Goal: Information Seeking & Learning: Learn about a topic

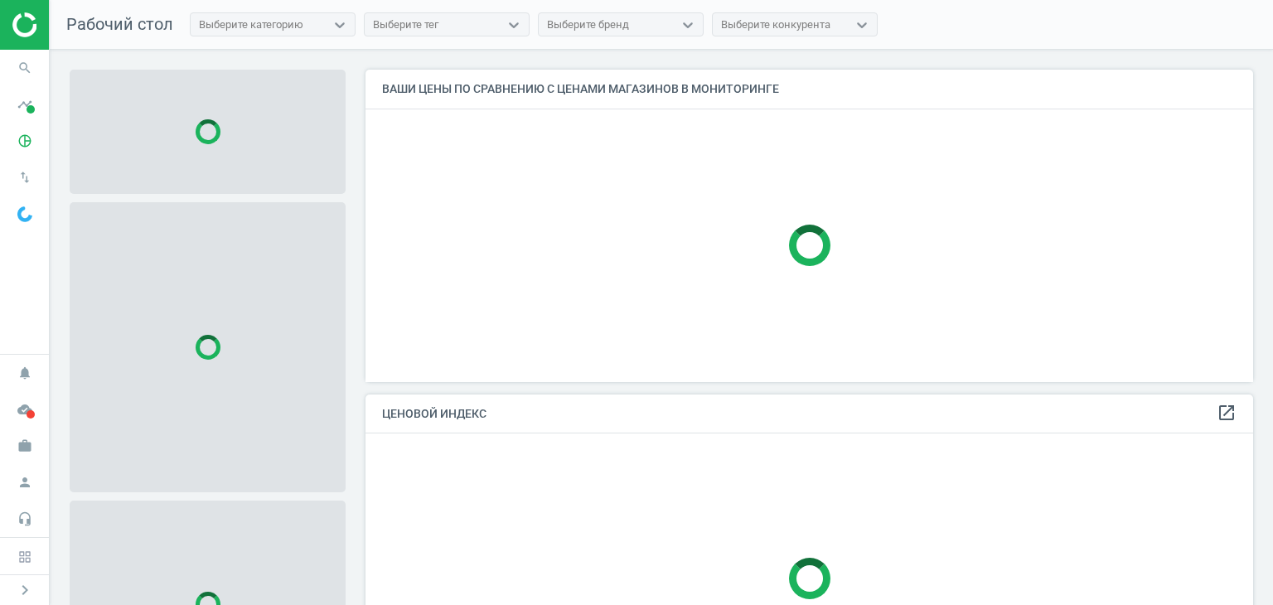
scroll to position [337, 900]
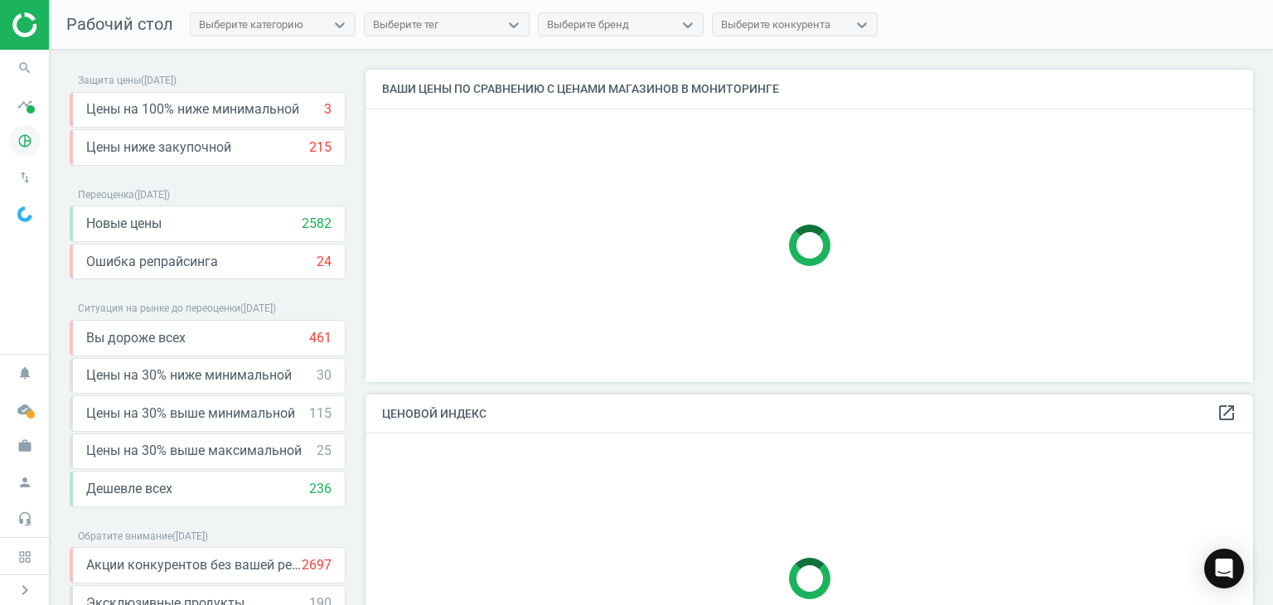
click at [23, 137] on icon "pie_chart_outlined" at bounding box center [24, 140] width 31 height 31
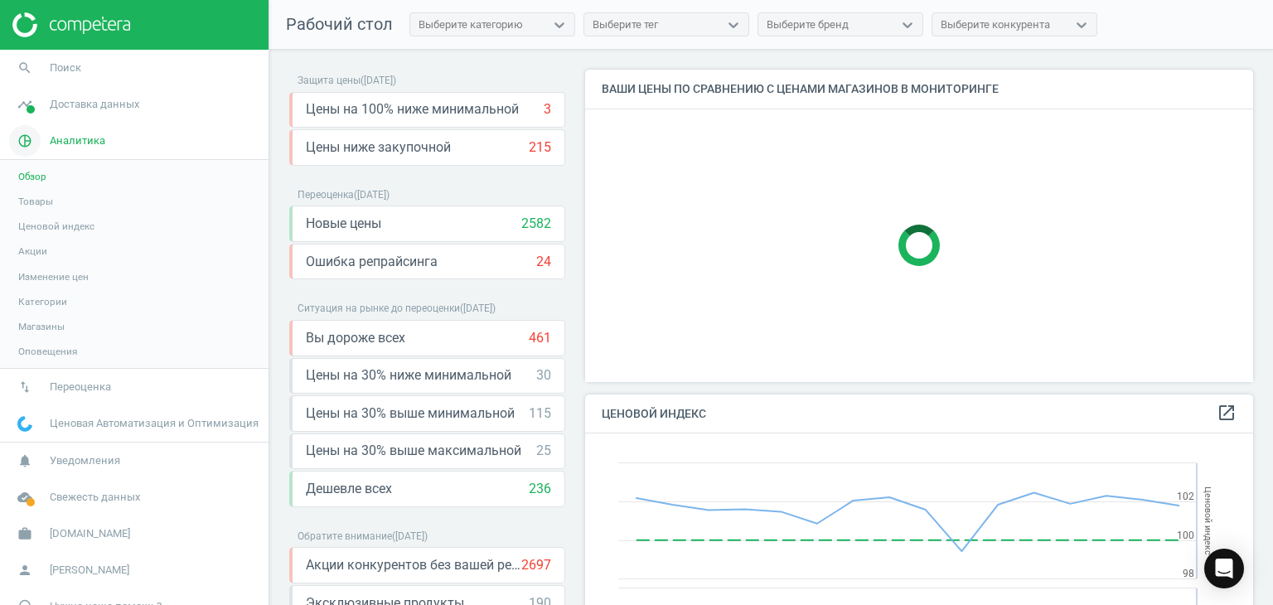
scroll to position [407, 681]
click at [39, 200] on span "Товары" at bounding box center [35, 201] width 35 height 13
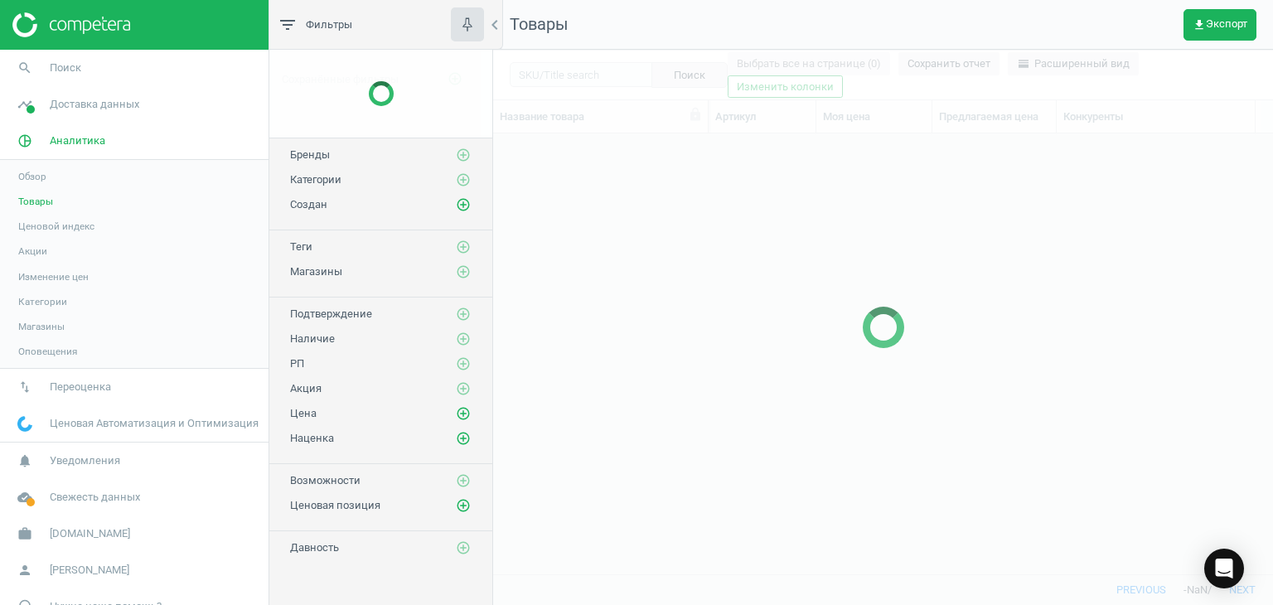
scroll to position [415, 767]
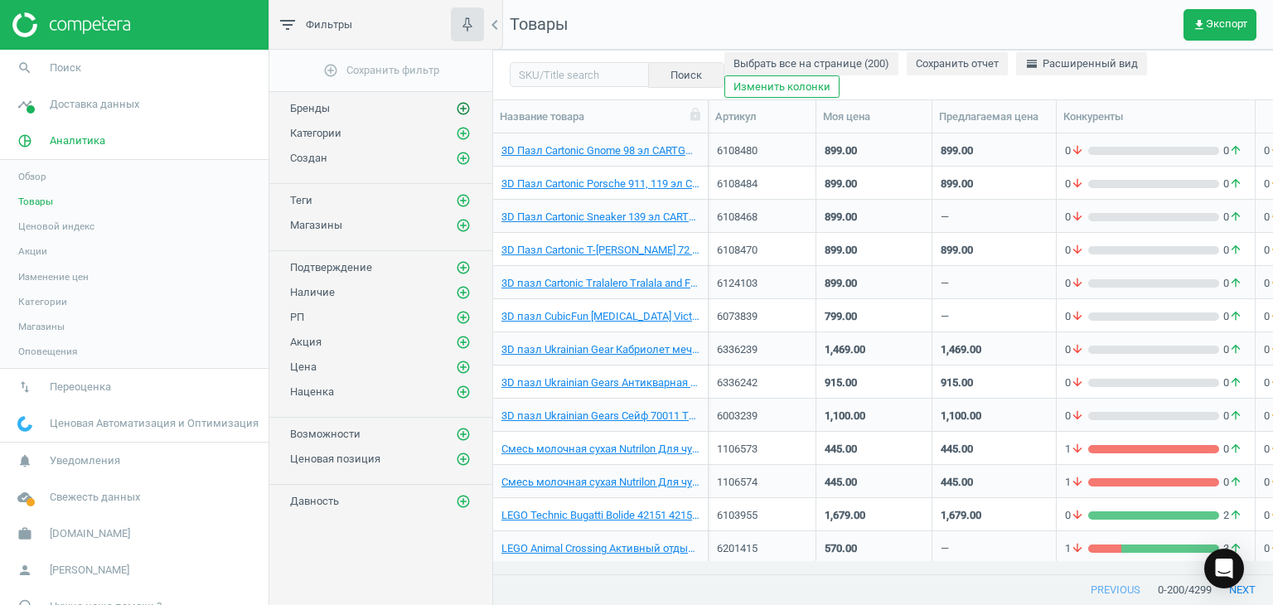
click at [466, 106] on icon "add_circle_outline" at bounding box center [463, 108] width 15 height 15
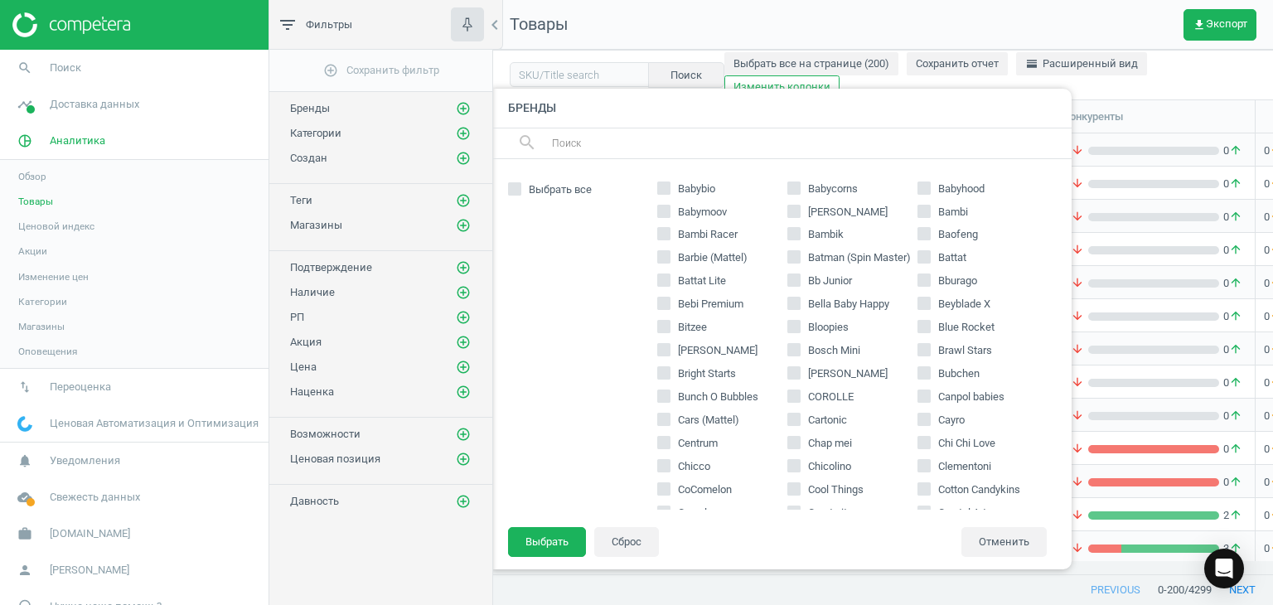
scroll to position [253, 0]
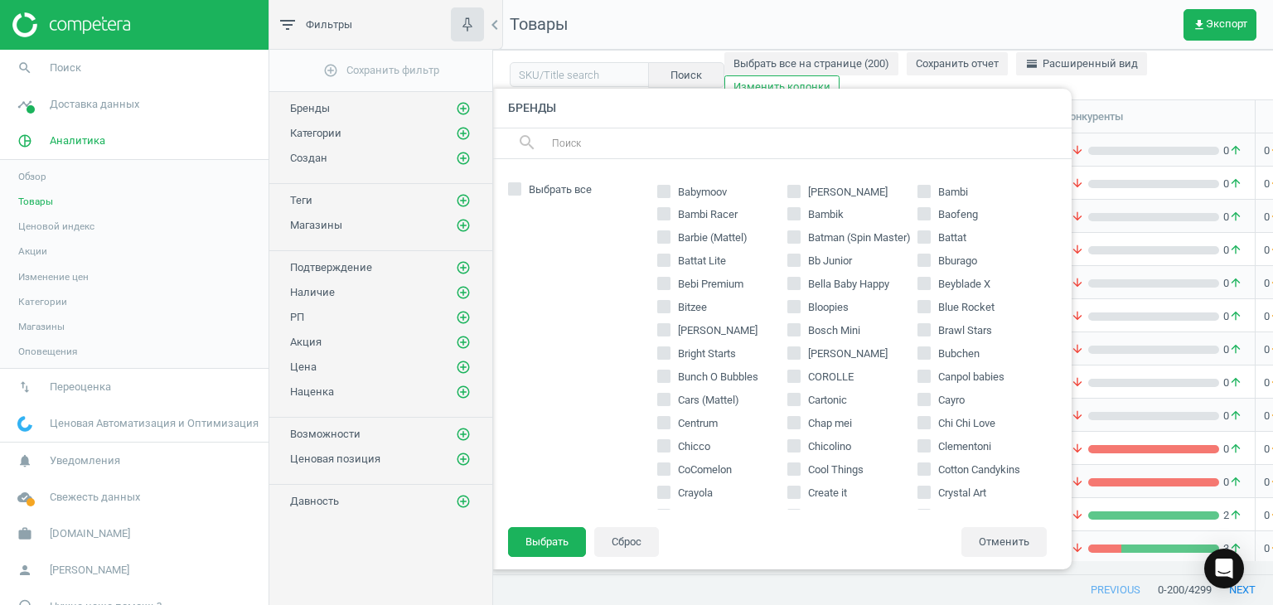
click at [918, 352] on input "Bubchen" at bounding box center [923, 353] width 11 height 11
checkbox input "true"
click at [567, 545] on button "Выбрать" at bounding box center [547, 542] width 78 height 30
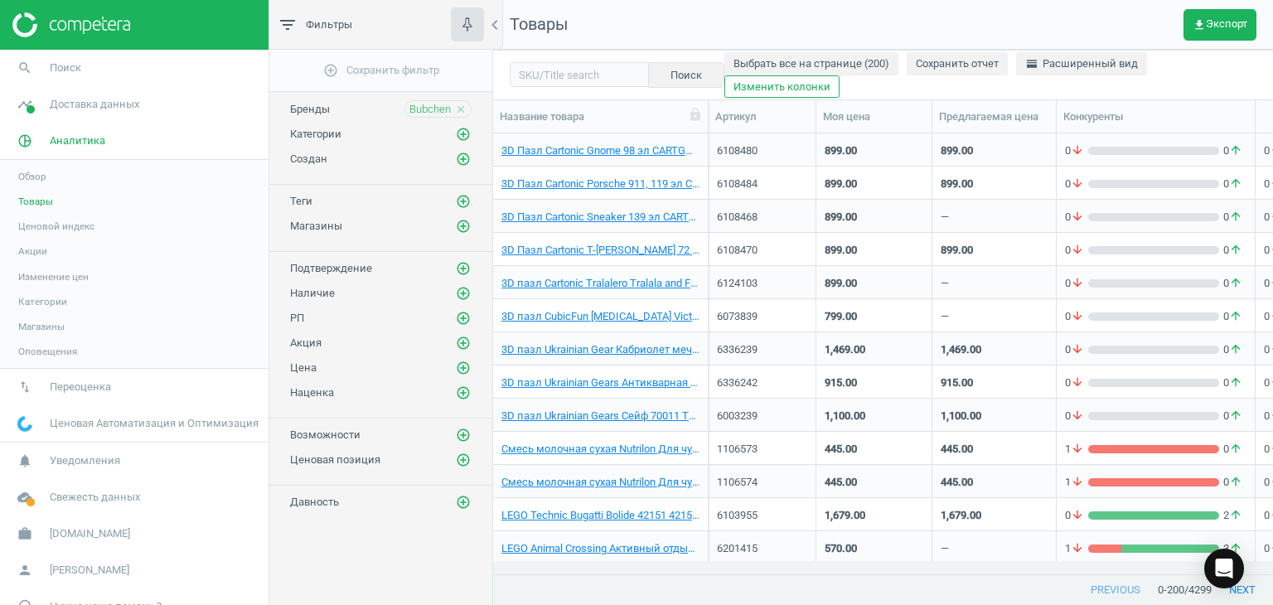
click at [305, 110] on span "Бренды" at bounding box center [310, 109] width 40 height 12
click at [430, 111] on span "Bubchen" at bounding box center [429, 109] width 41 height 15
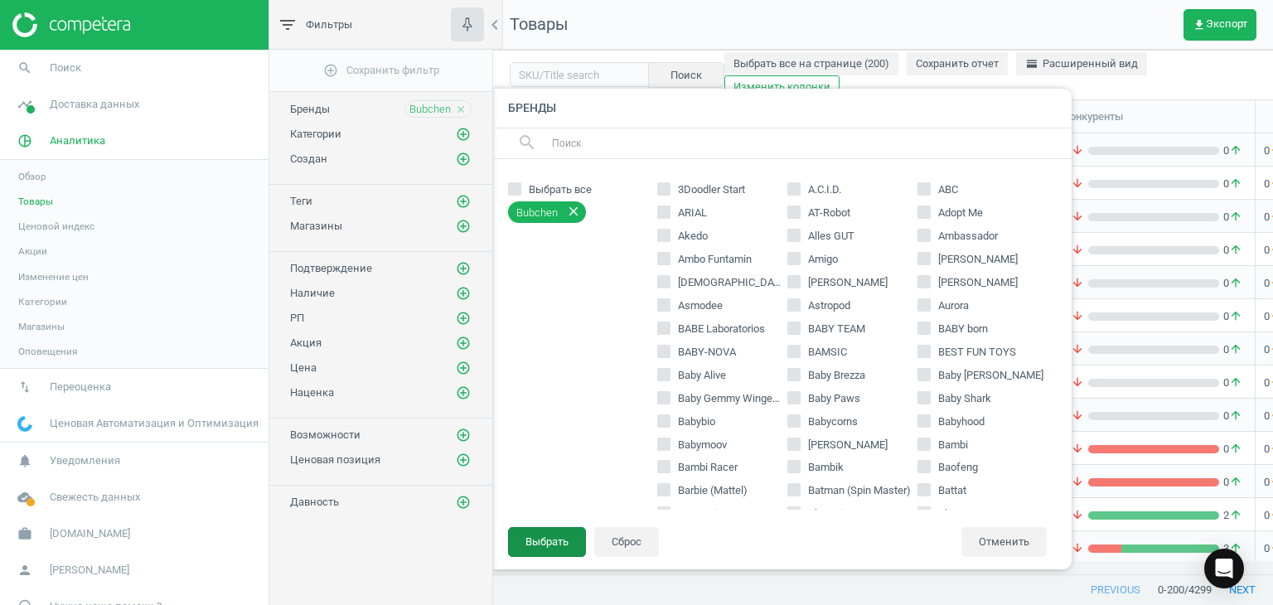
click at [544, 543] on button "Выбрать" at bounding box center [547, 542] width 78 height 30
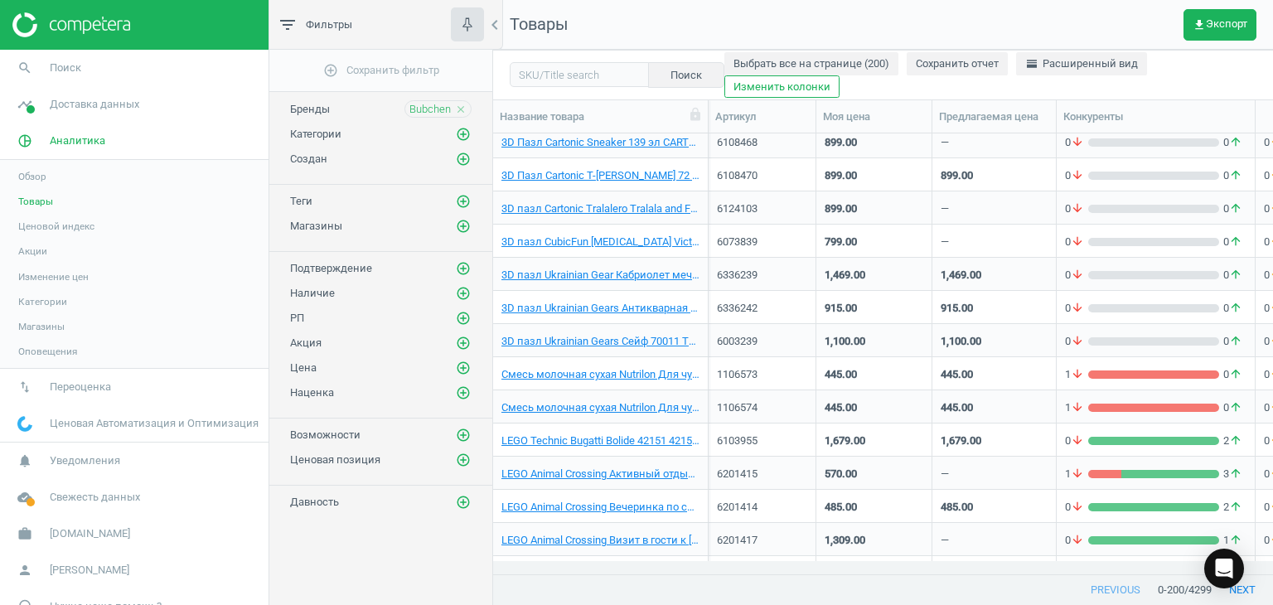
scroll to position [0, 0]
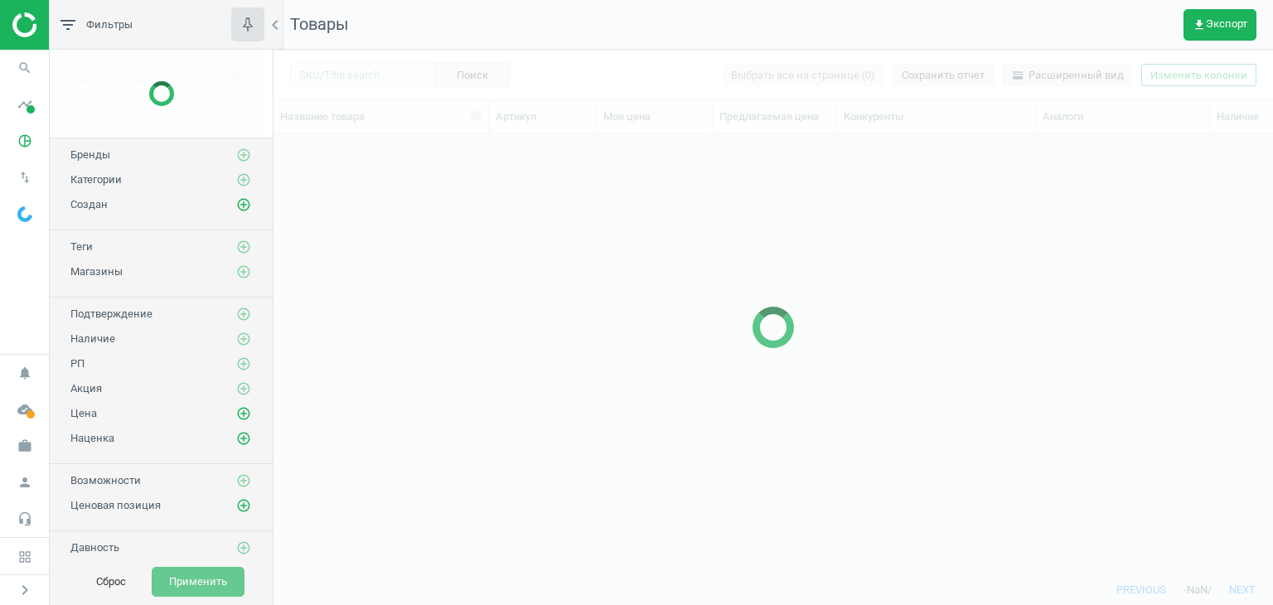
scroll to position [415, 986]
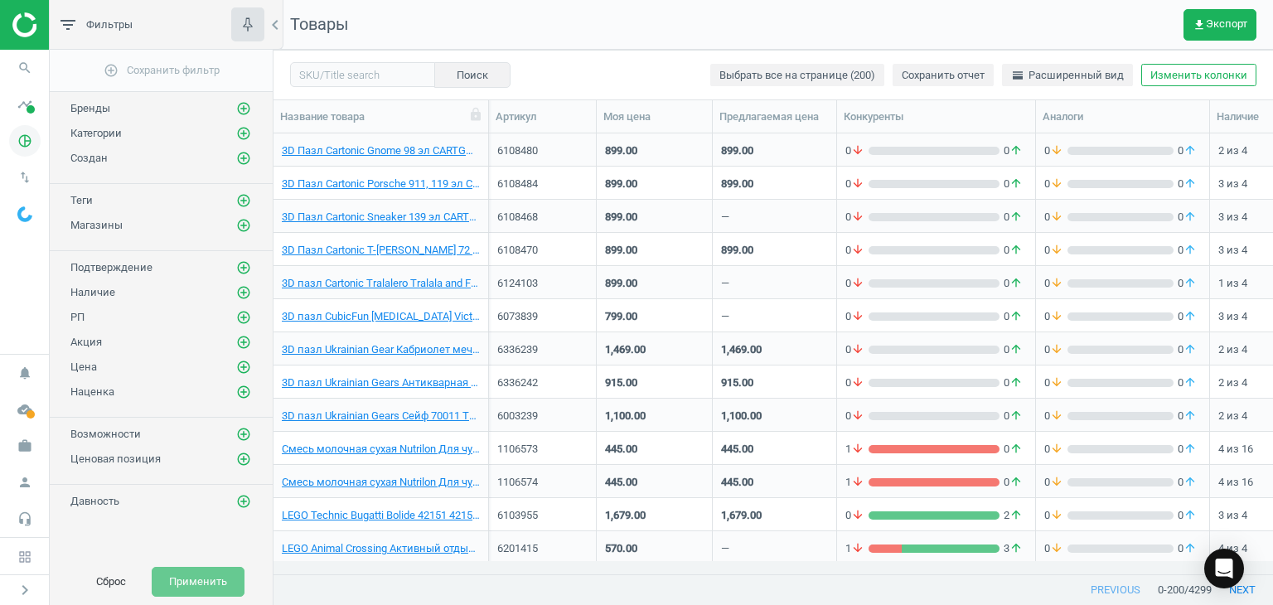
click at [26, 139] on icon "pie_chart_outlined" at bounding box center [24, 140] width 31 height 31
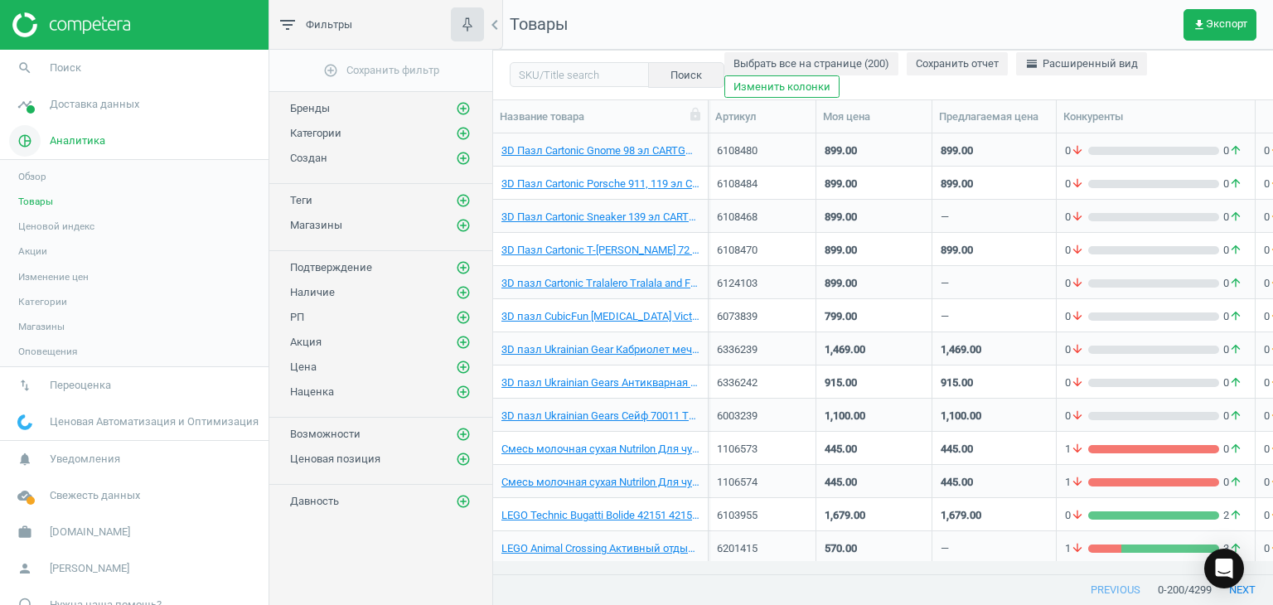
scroll to position [415, 767]
click at [461, 111] on icon "add_circle_outline" at bounding box center [463, 108] width 15 height 15
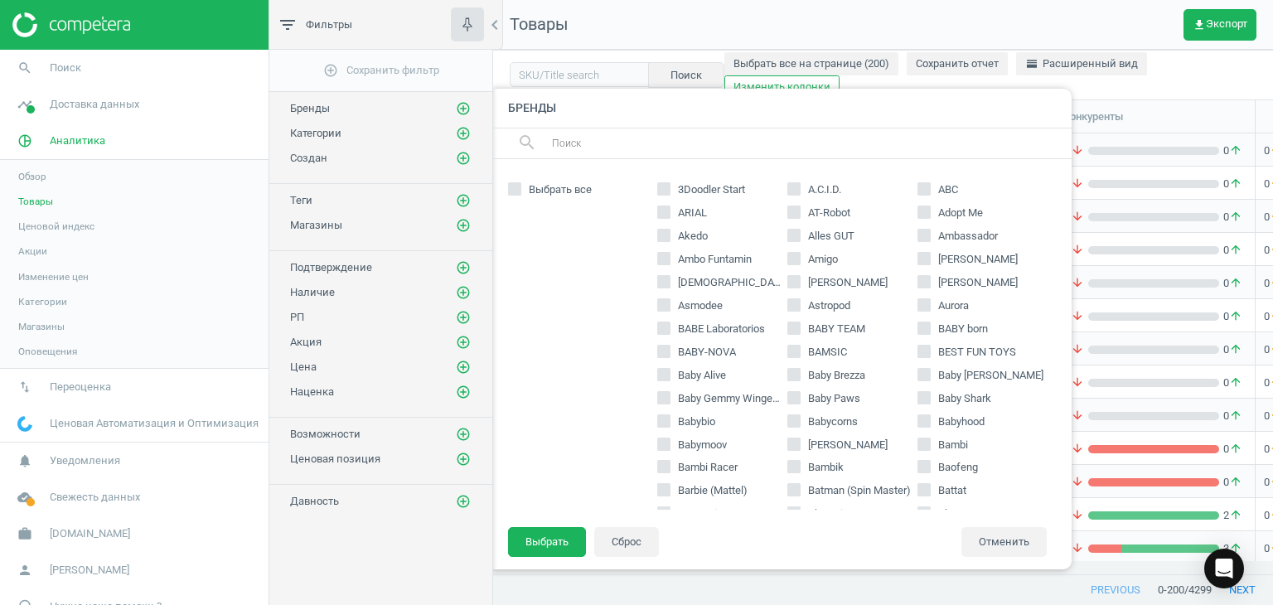
click at [626, 142] on input "text" at bounding box center [804, 143] width 509 height 27
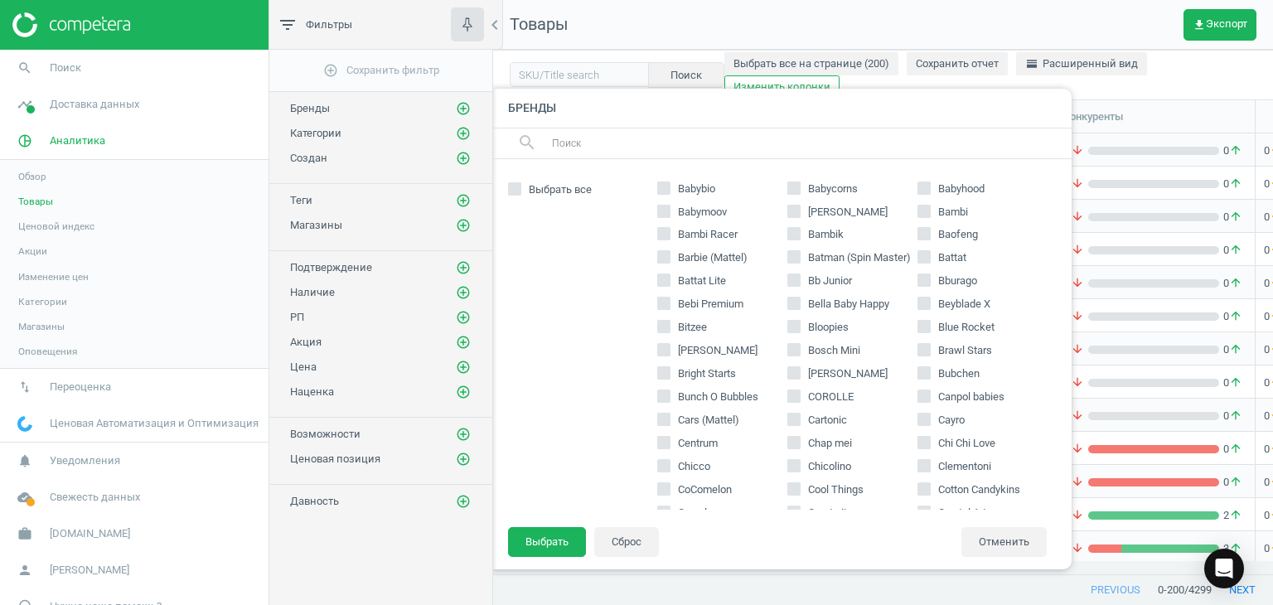
scroll to position [239, 0]
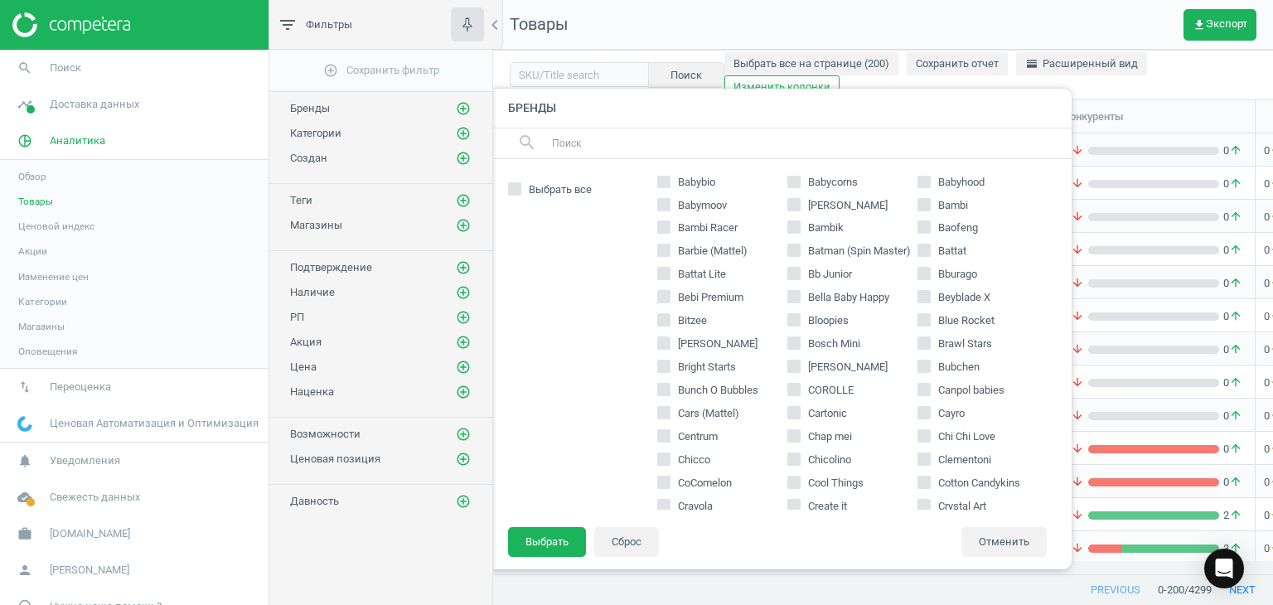
click at [921, 365] on icon at bounding box center [923, 366] width 13 height 13
click at [921, 365] on input "Bubchen" at bounding box center [923, 366] width 11 height 11
checkbox input "true"
click at [557, 543] on button "Выбрать" at bounding box center [547, 542] width 78 height 30
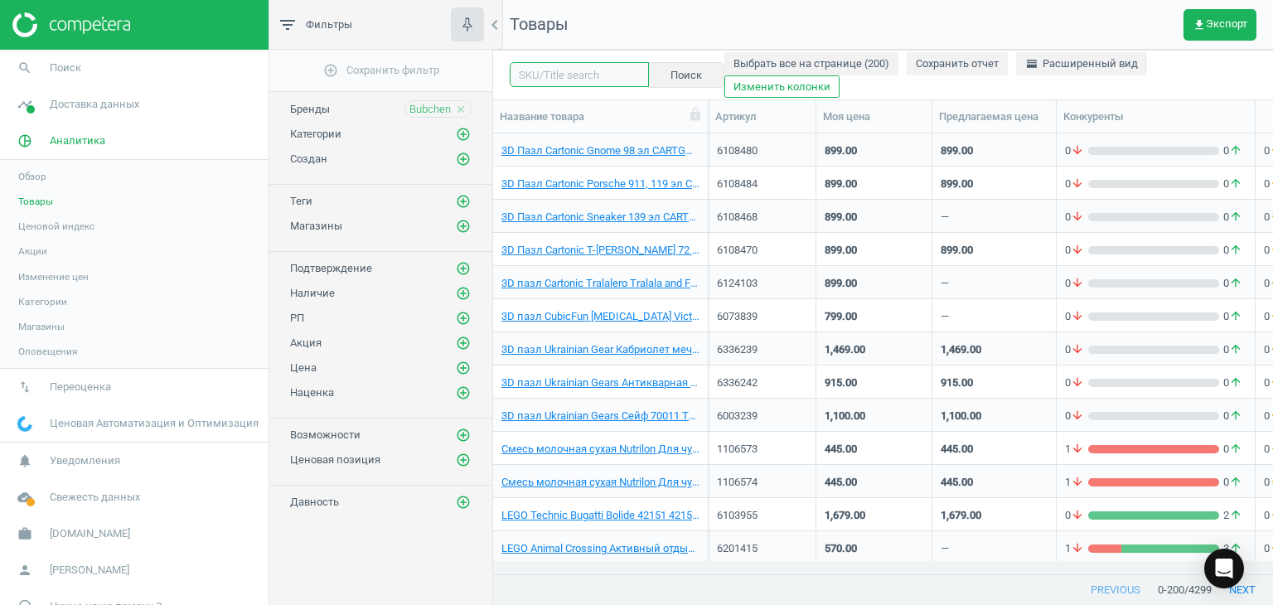
click at [598, 76] on input "text" at bounding box center [579, 74] width 139 height 25
type input "и"
type input "bubchen"
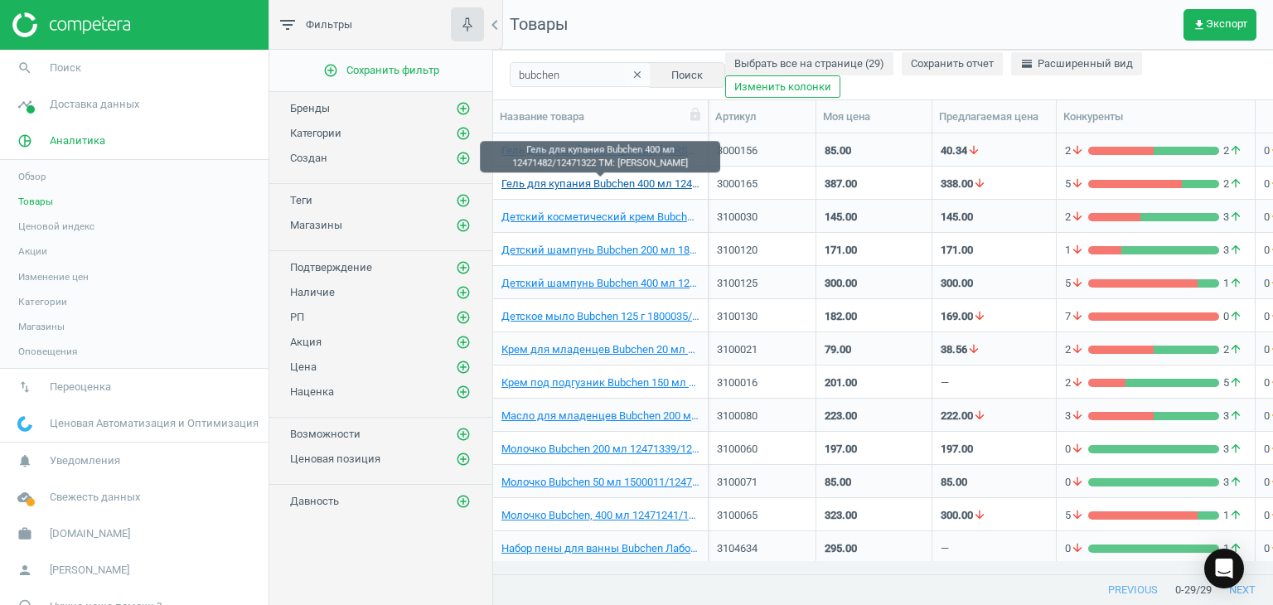
click at [594, 185] on link "Гель для купания Bubchen 400 мл 12471482/12471322 TM: Bubchen" at bounding box center [600, 183] width 198 height 15
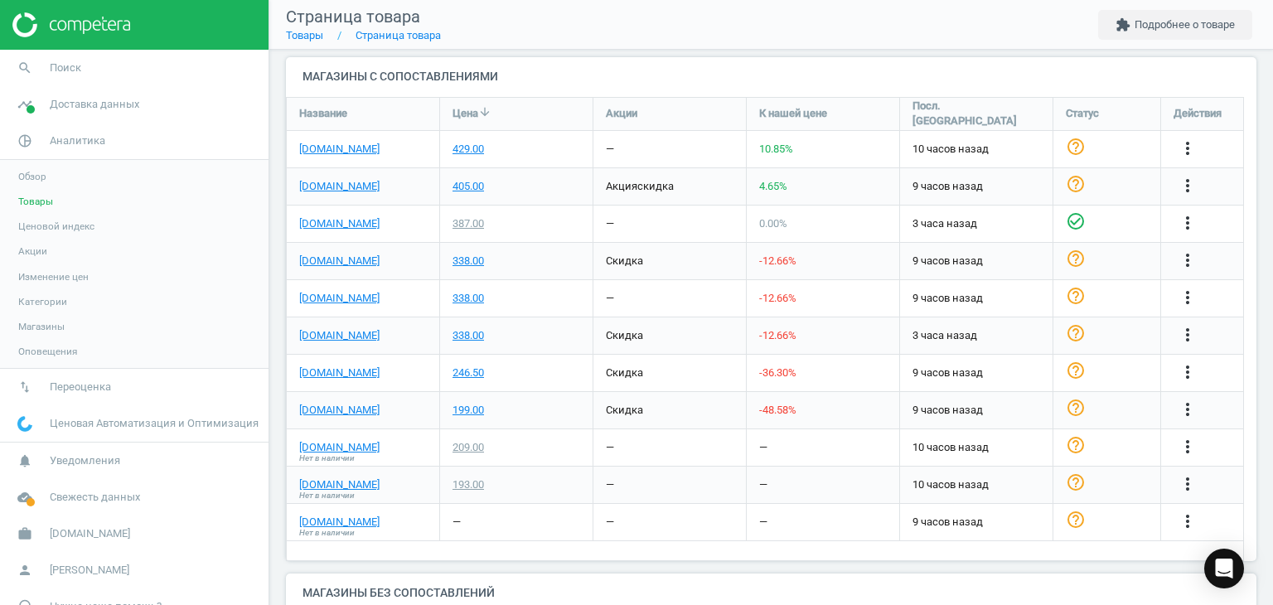
scroll to position [541, 0]
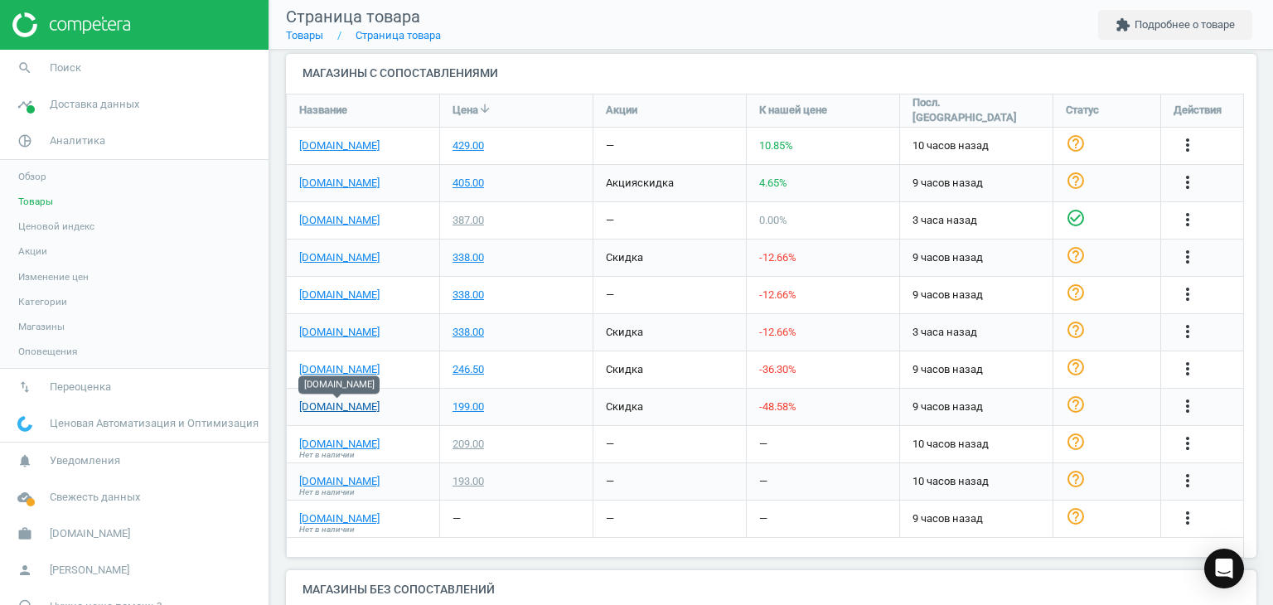
click at [342, 408] on link "[DOMAIN_NAME]" at bounding box center [339, 406] width 80 height 15
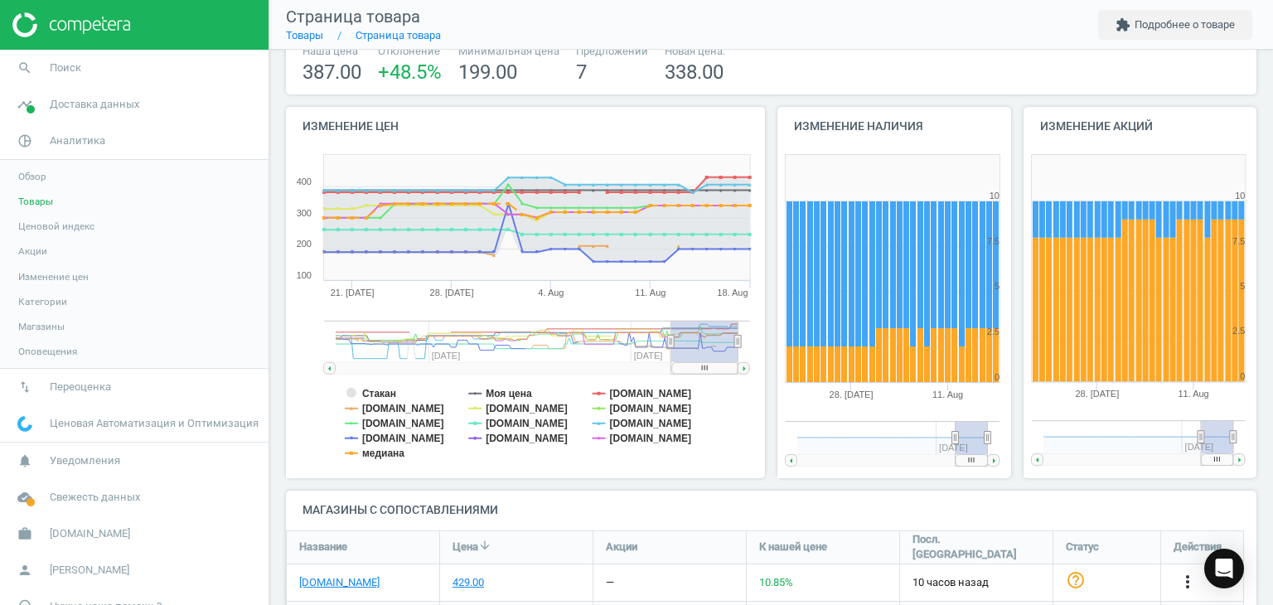
scroll to position [0, 0]
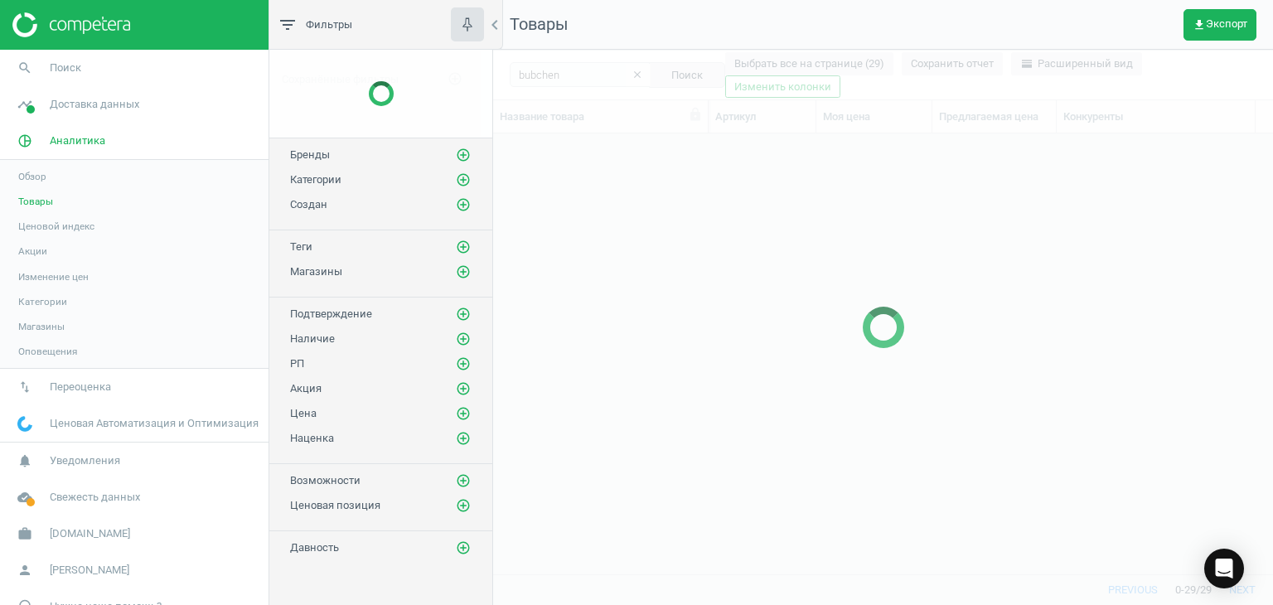
scroll to position [415, 767]
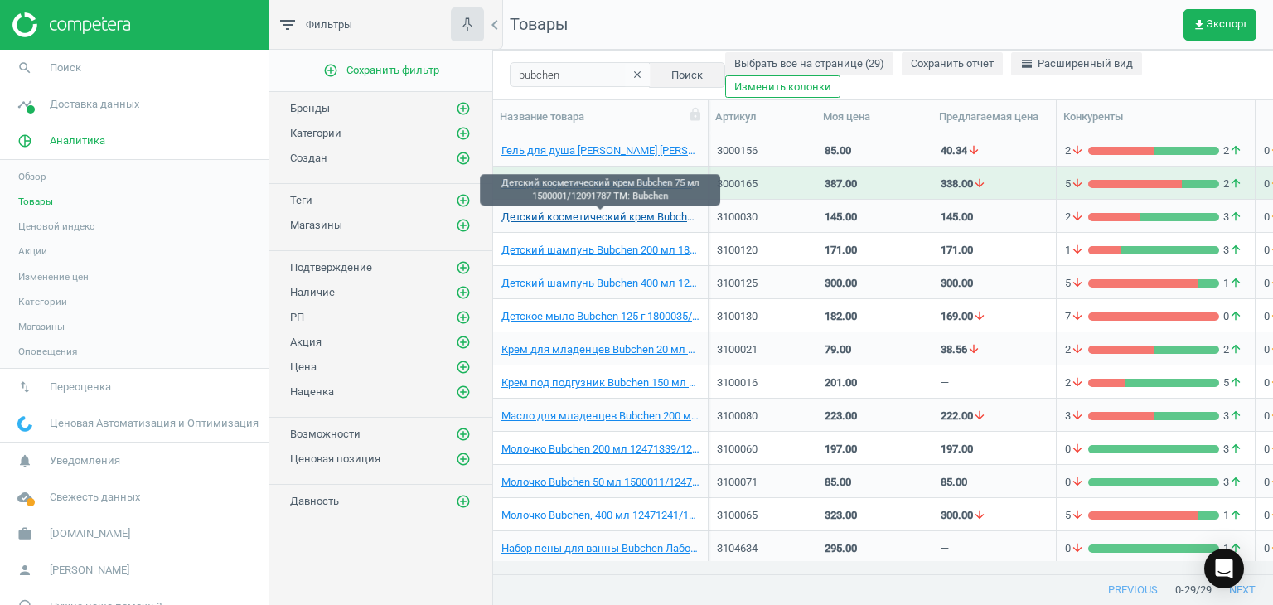
click at [626, 217] on link "Детский косметический крем Bubchen 75 мл 1500001/12091787 TM: Bubchen" at bounding box center [600, 217] width 198 height 15
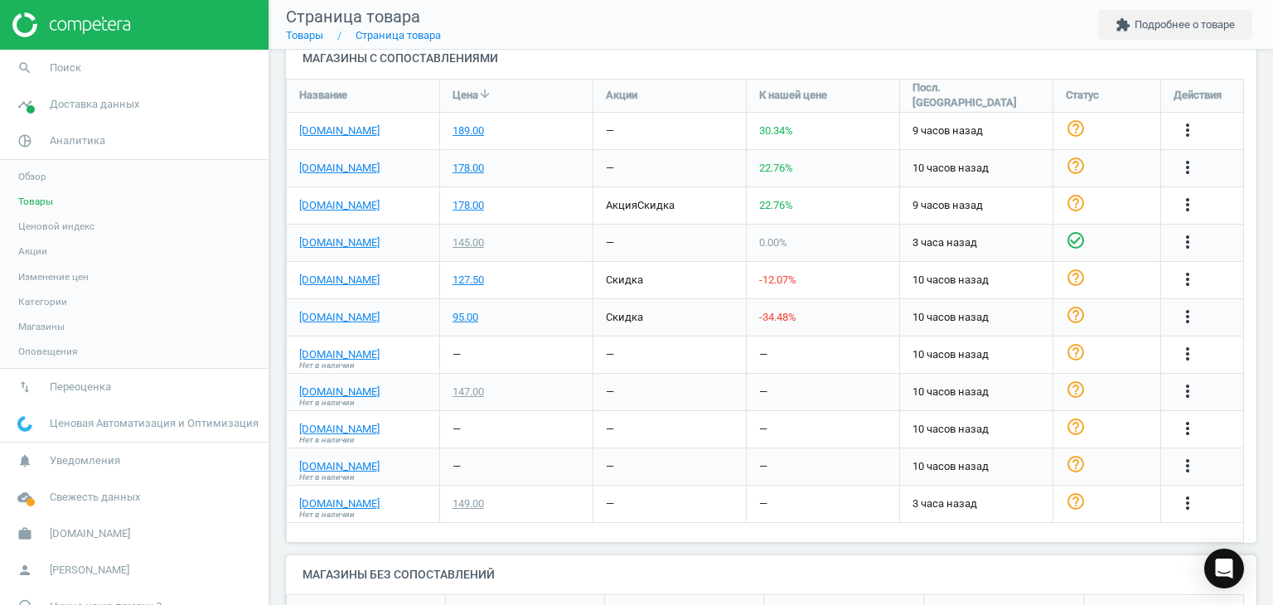
scroll to position [557, 0]
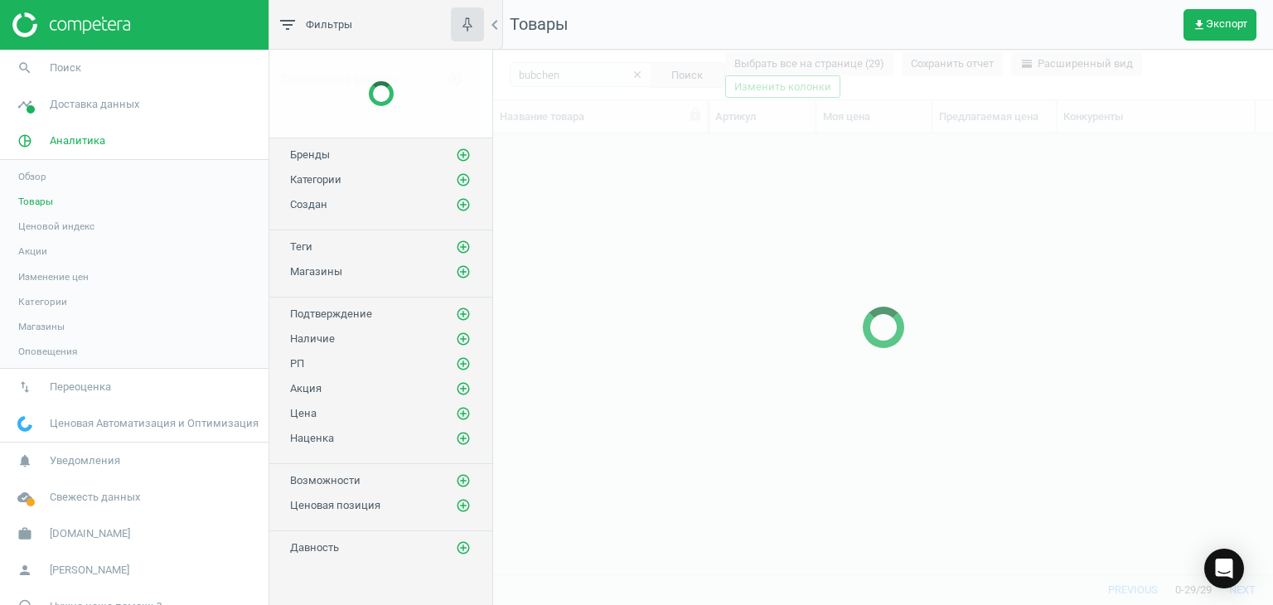
scroll to position [415, 767]
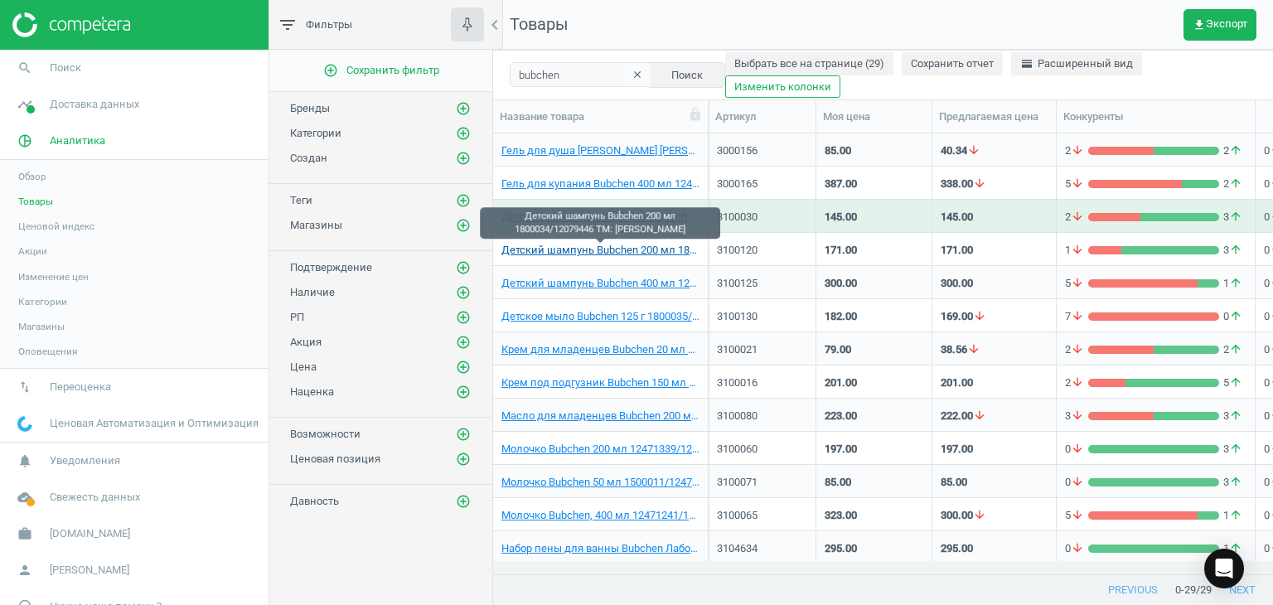
click at [630, 250] on link "Детский шампунь Bubchen 200 мл 1800034/12079446 TM: Bubchen" at bounding box center [600, 250] width 198 height 15
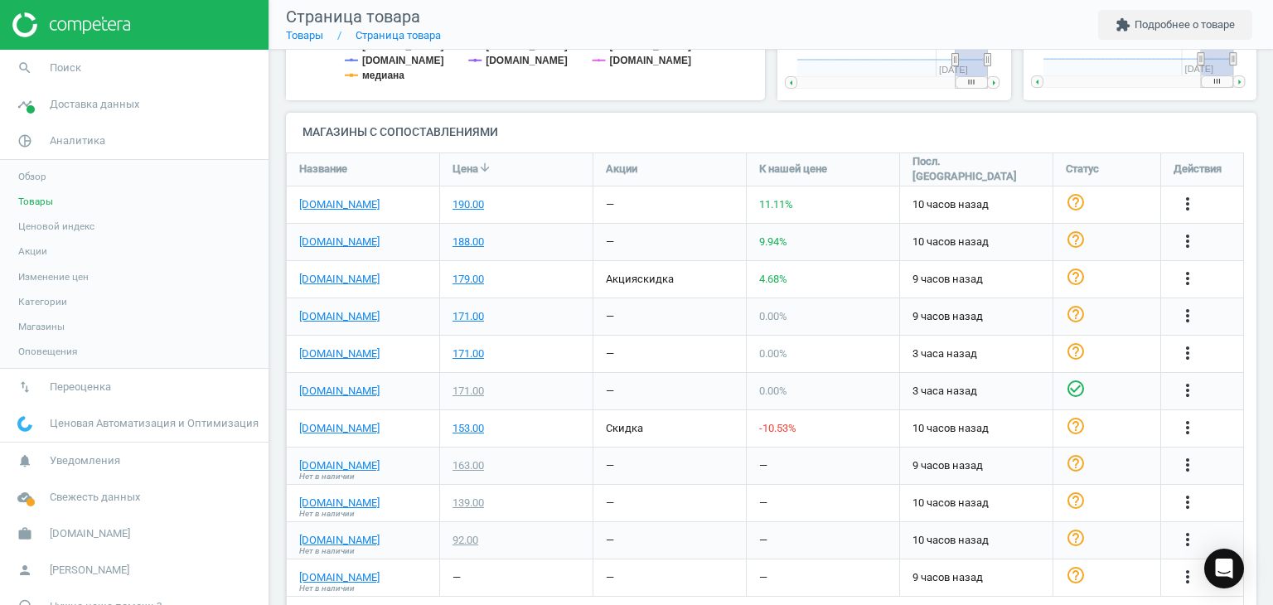
scroll to position [485, 0]
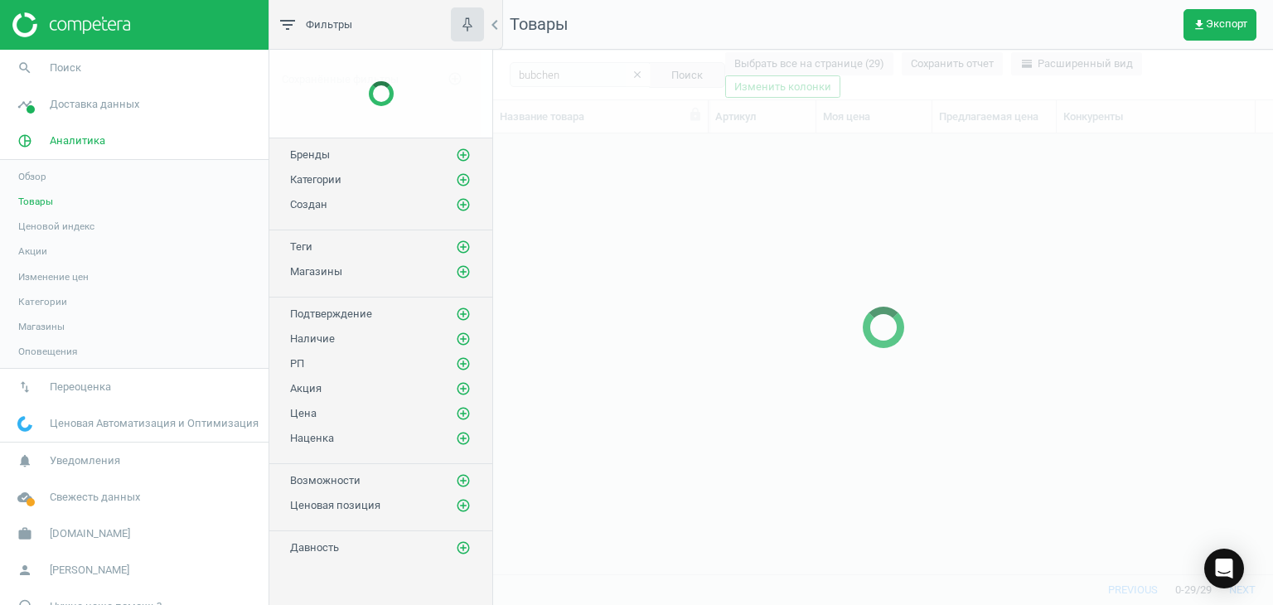
scroll to position [415, 767]
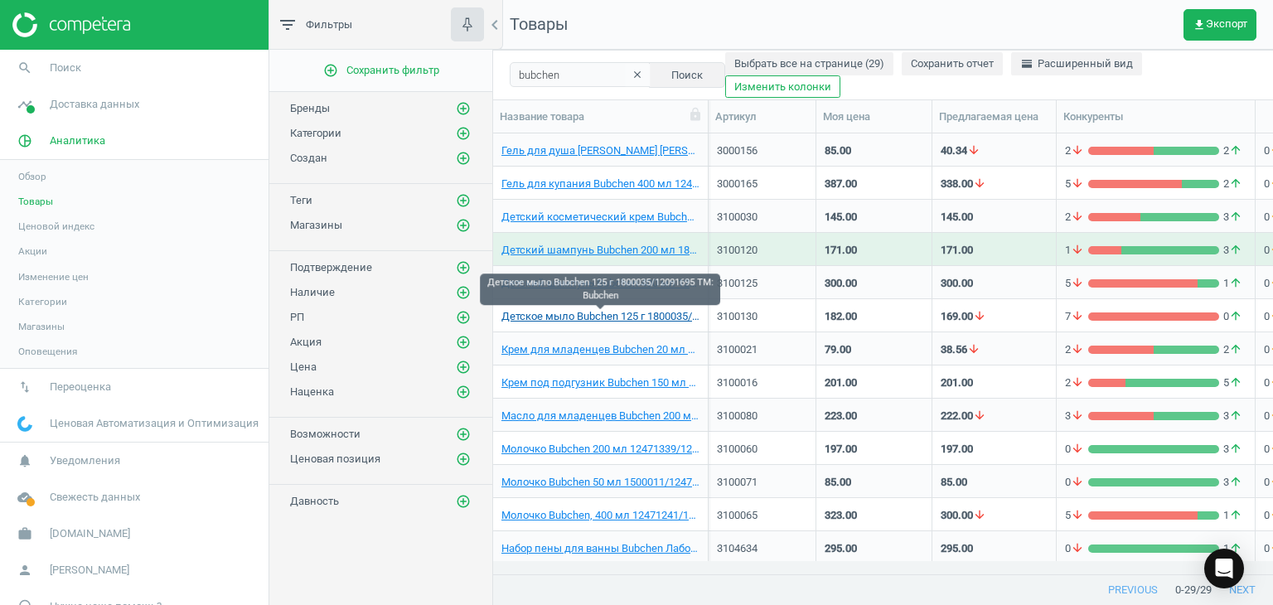
click at [603, 314] on link "Детское мыло Bubchen 125 г 1800035/12091695 TM: Bubchen" at bounding box center [600, 316] width 198 height 15
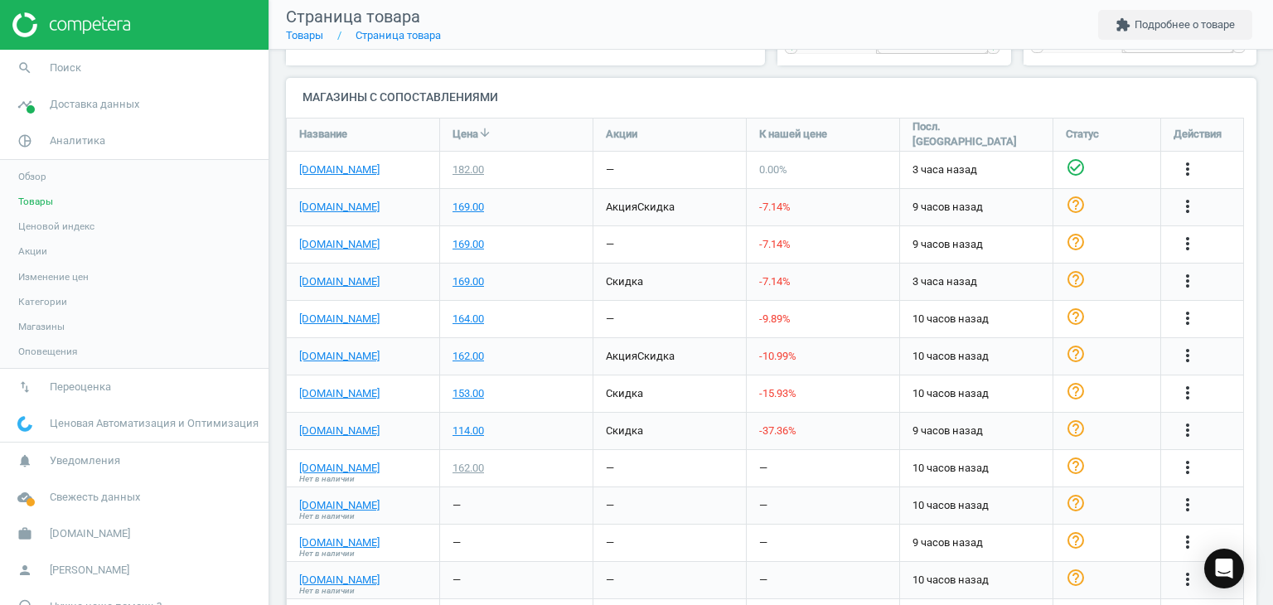
scroll to position [523, 0]
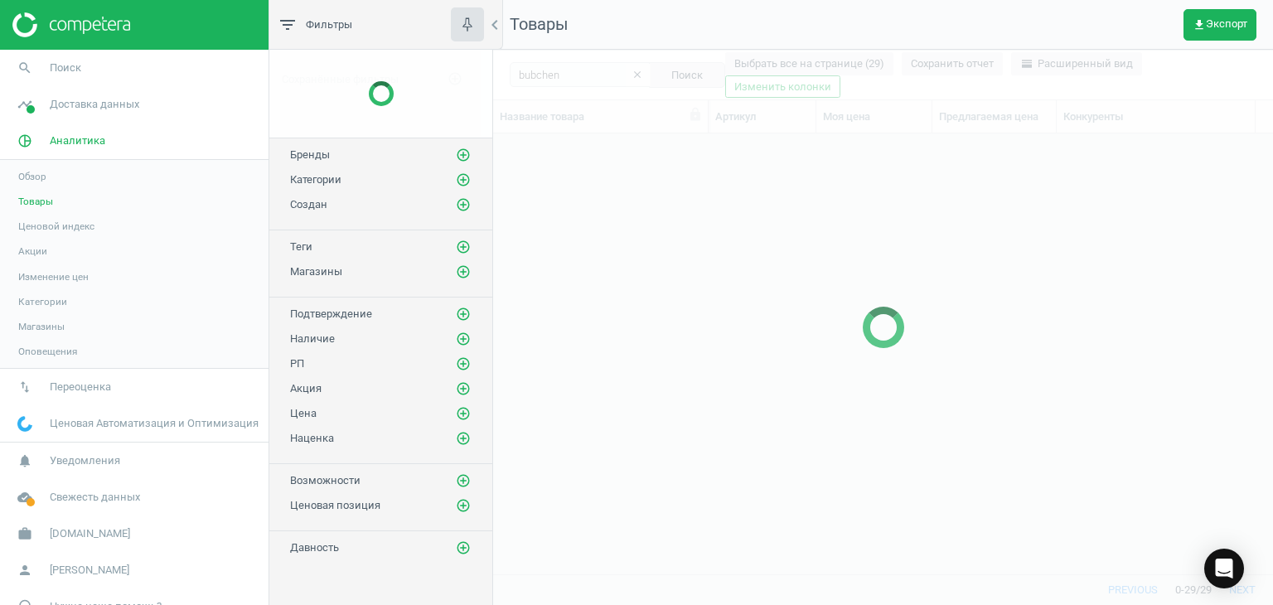
scroll to position [415, 767]
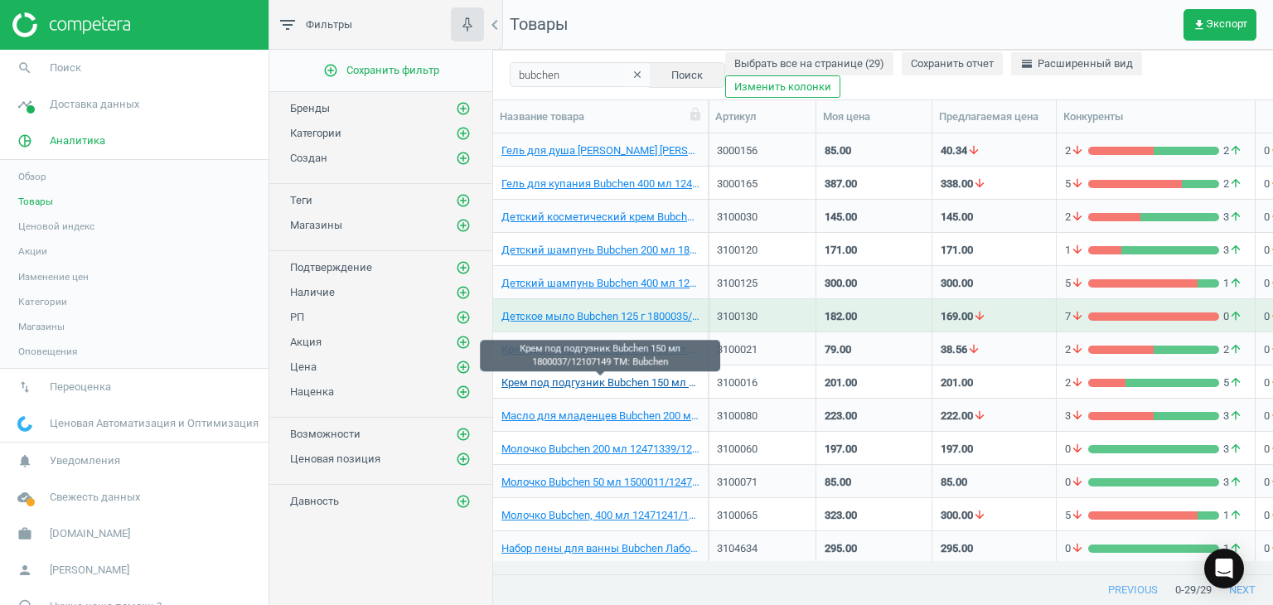
click at [608, 382] on link "Крем под подгузник Bubchen 150 мл 1800037/12107149 TM: Bubchen" at bounding box center [600, 382] width 198 height 15
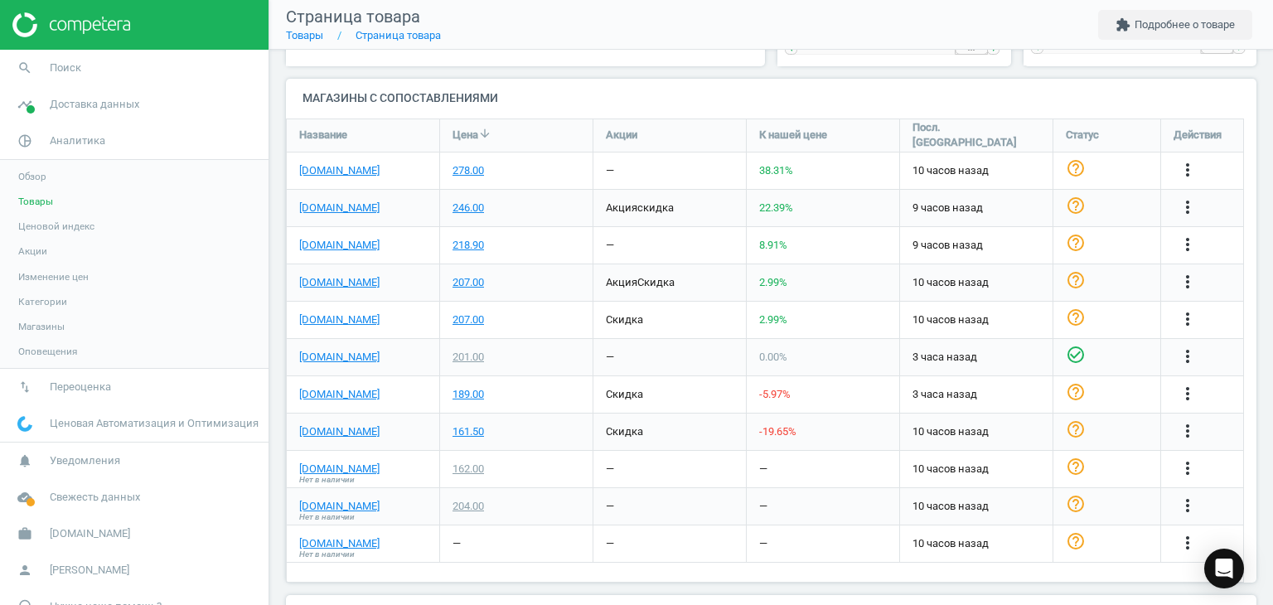
scroll to position [521, 0]
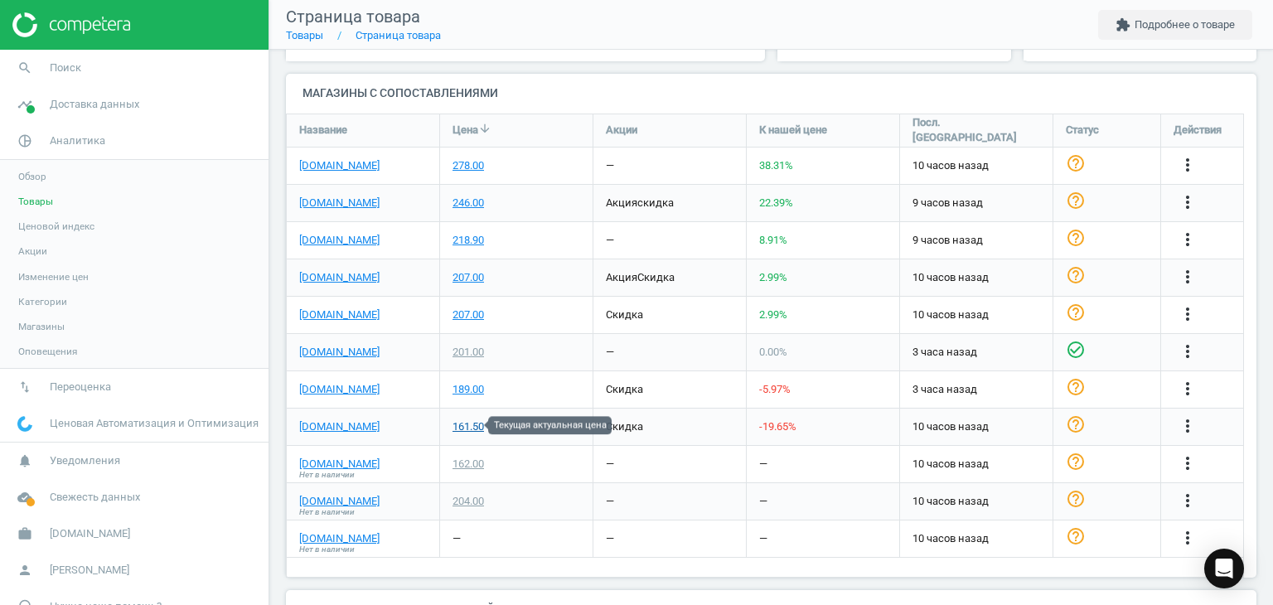
click at [465, 422] on div "161.50" at bounding box center [467, 426] width 31 height 15
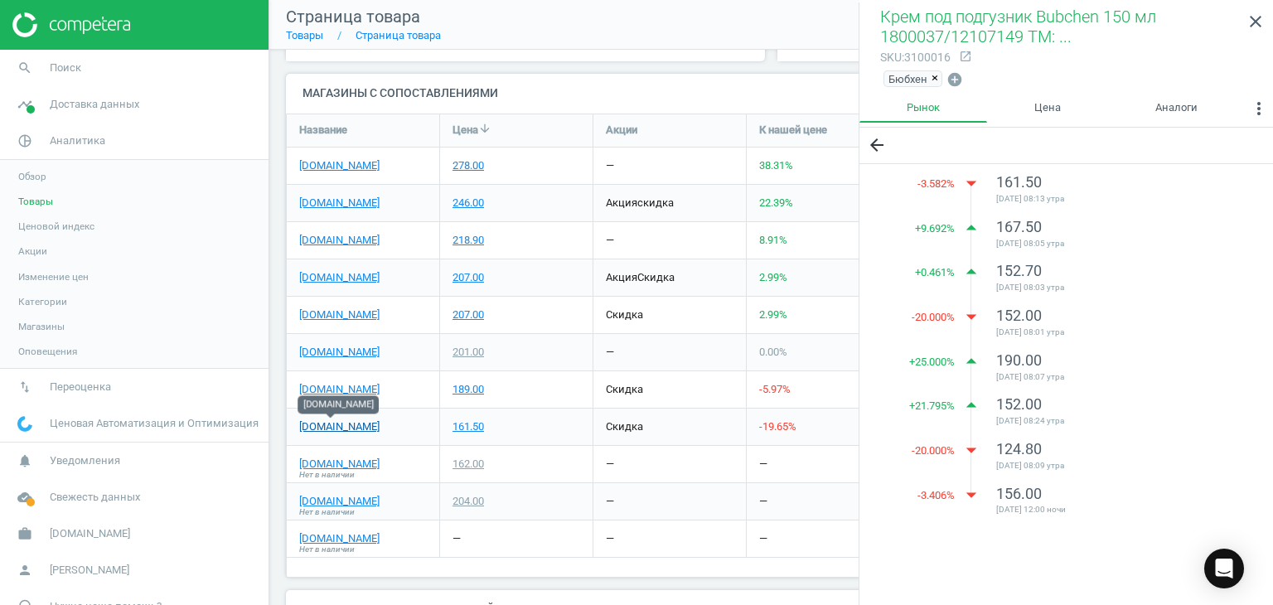
click at [334, 427] on link "[DOMAIN_NAME]" at bounding box center [339, 426] width 80 height 15
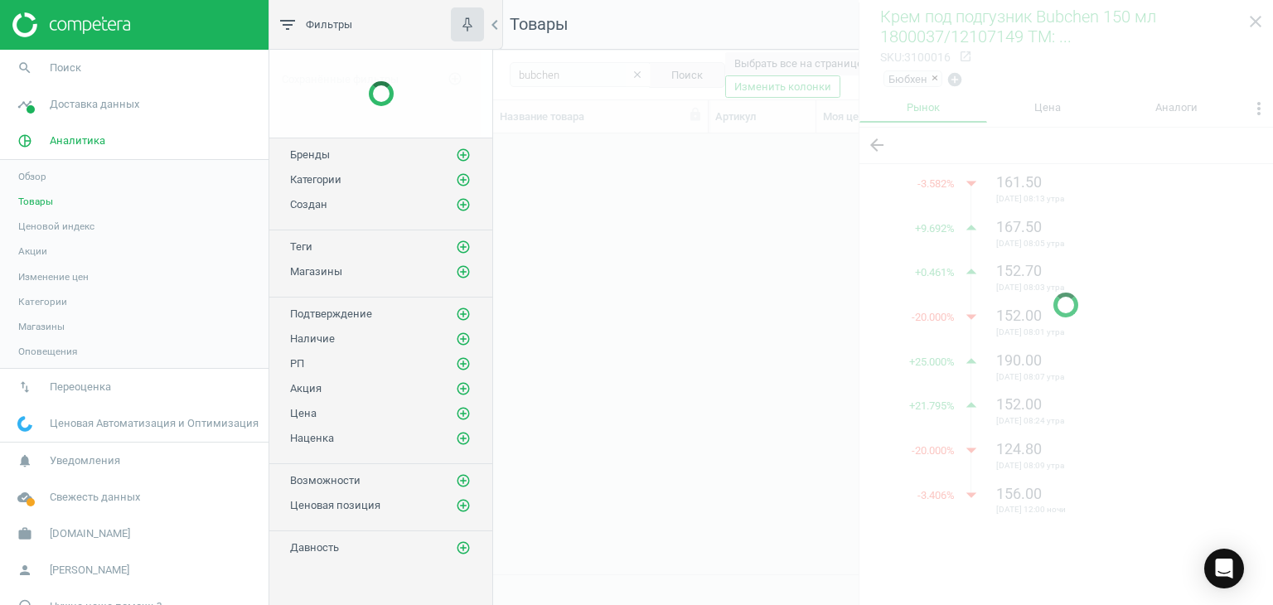
scroll to position [415, 767]
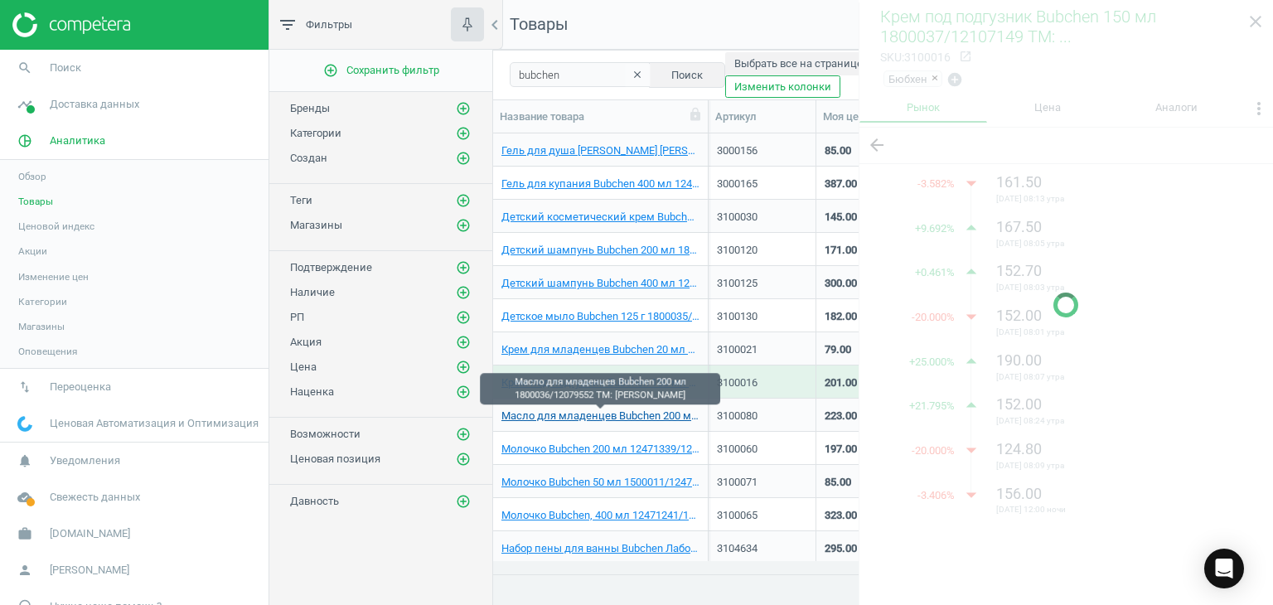
click at [589, 415] on link "Масло для младенцев Bubchen 200 мл 1800036/12079552 TM: Bubchen" at bounding box center [600, 415] width 198 height 15
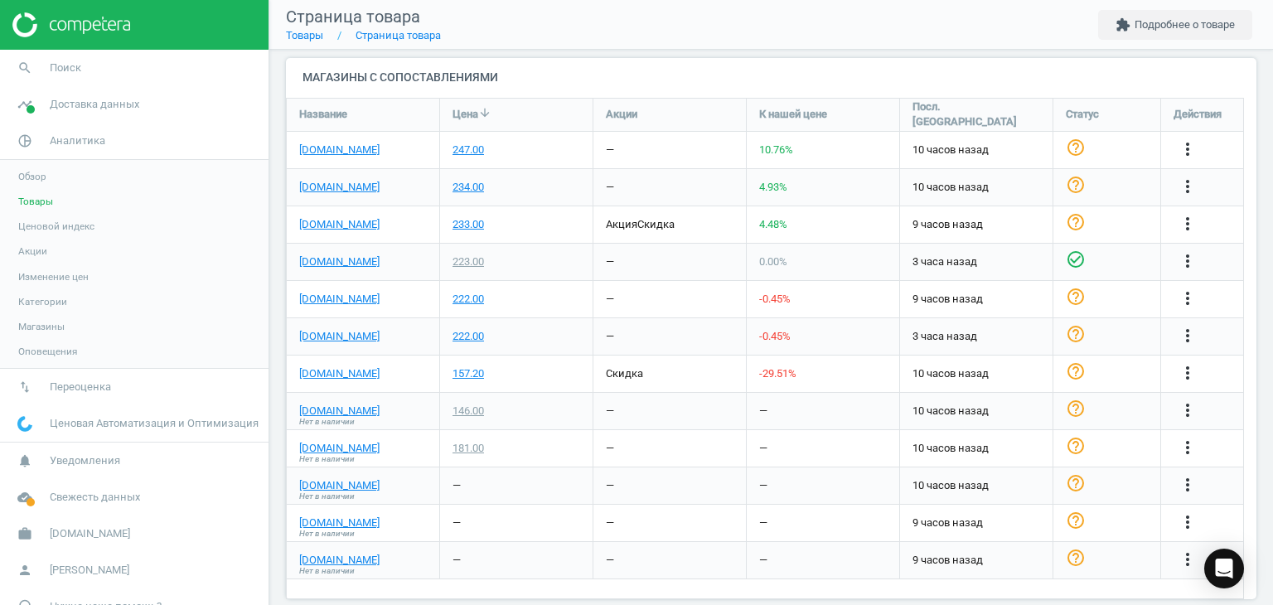
scroll to position [535, 0]
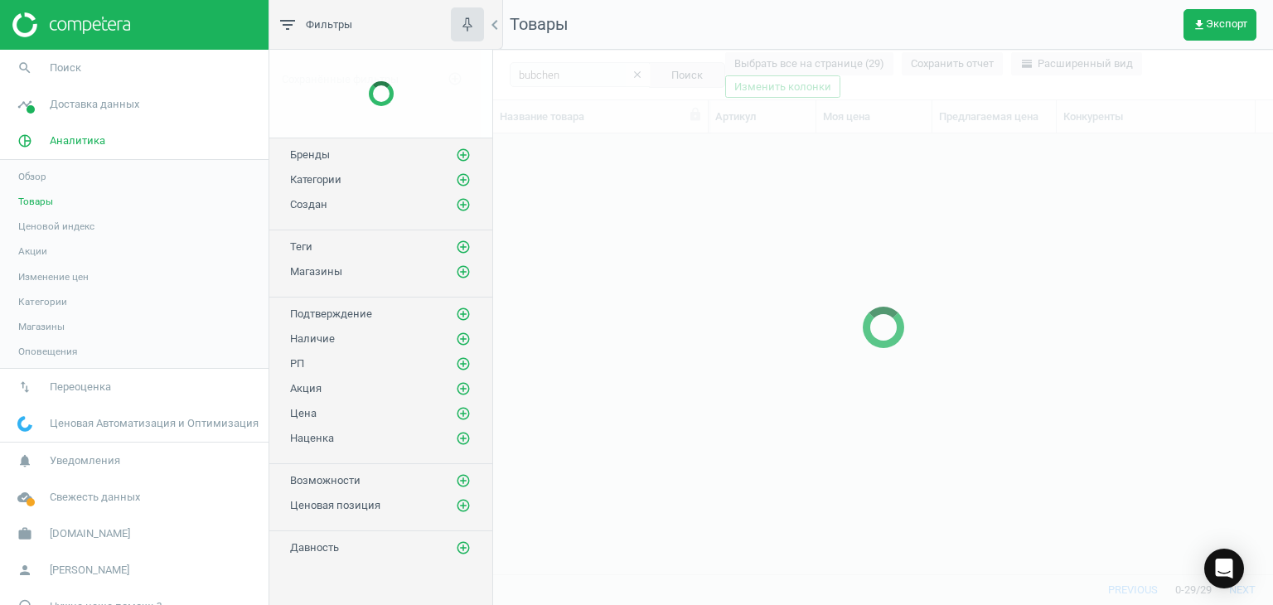
scroll to position [415, 767]
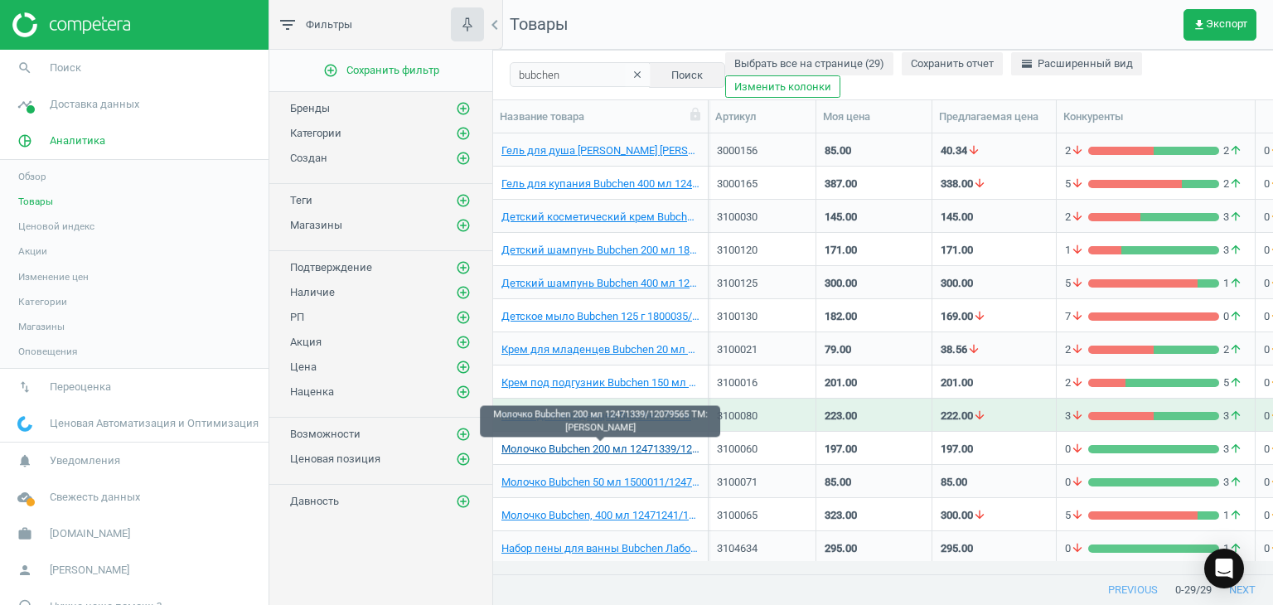
click at [598, 447] on link "Молочко Bubchen 200 мл 12471339/12079565 TM: Bubchen" at bounding box center [600, 449] width 198 height 15
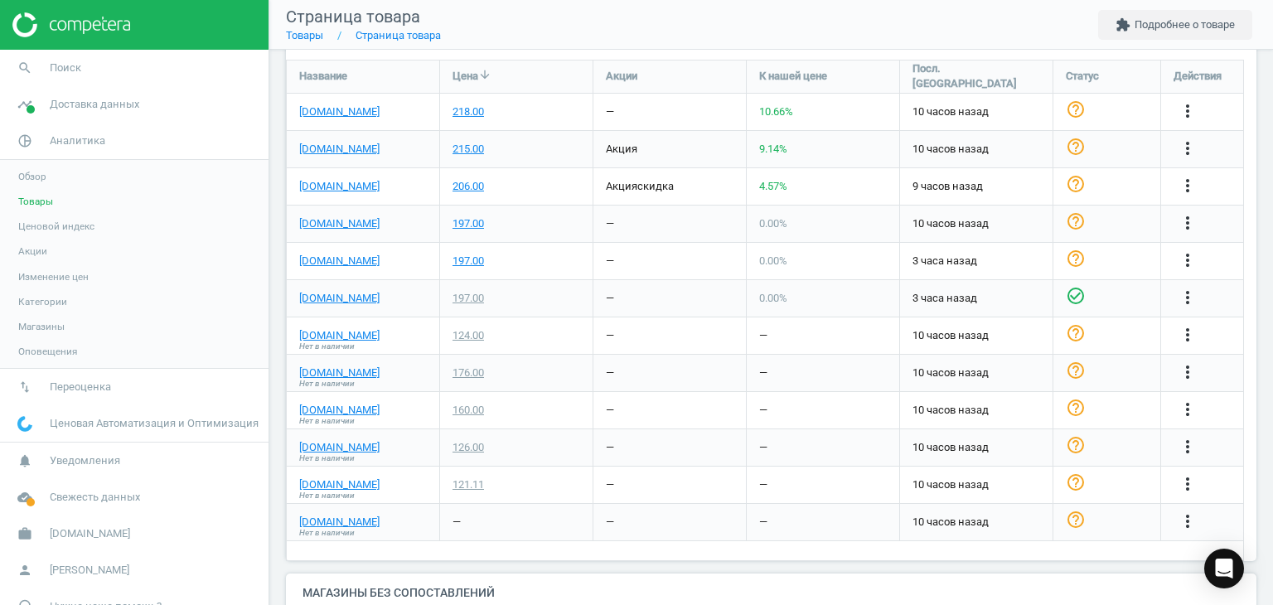
scroll to position [577, 0]
